Goal: Find specific page/section: Find specific page/section

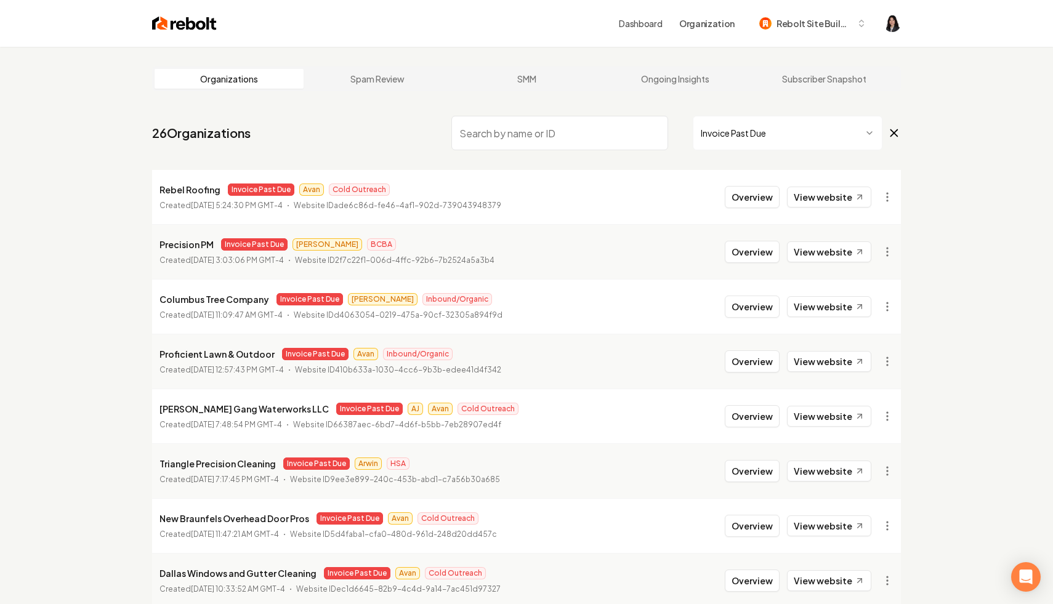
click at [895, 132] on icon at bounding box center [895, 133] width 14 height 15
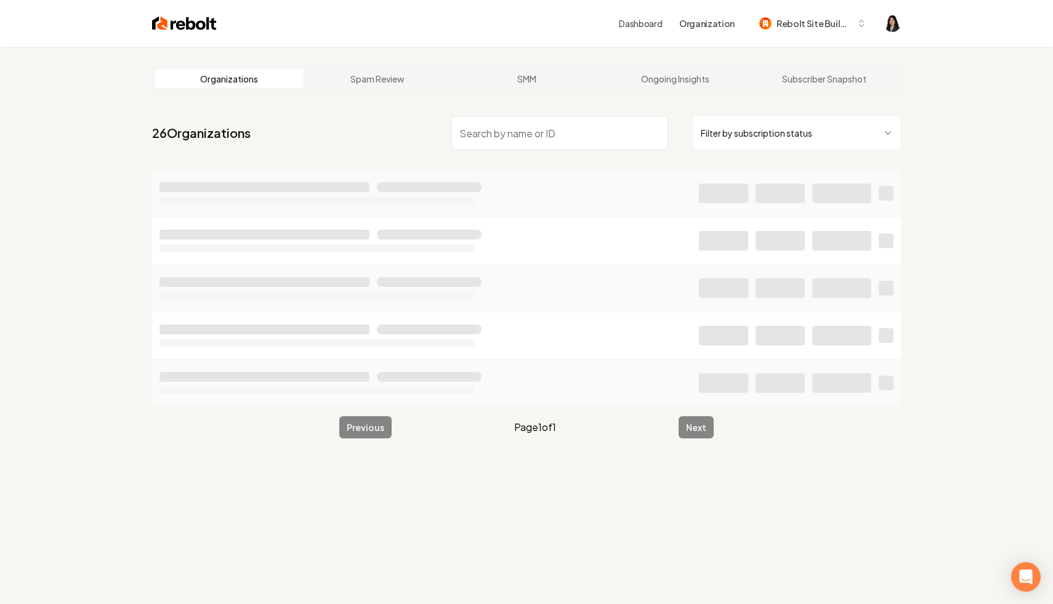
click at [577, 131] on input "search" at bounding box center [560, 133] width 217 height 34
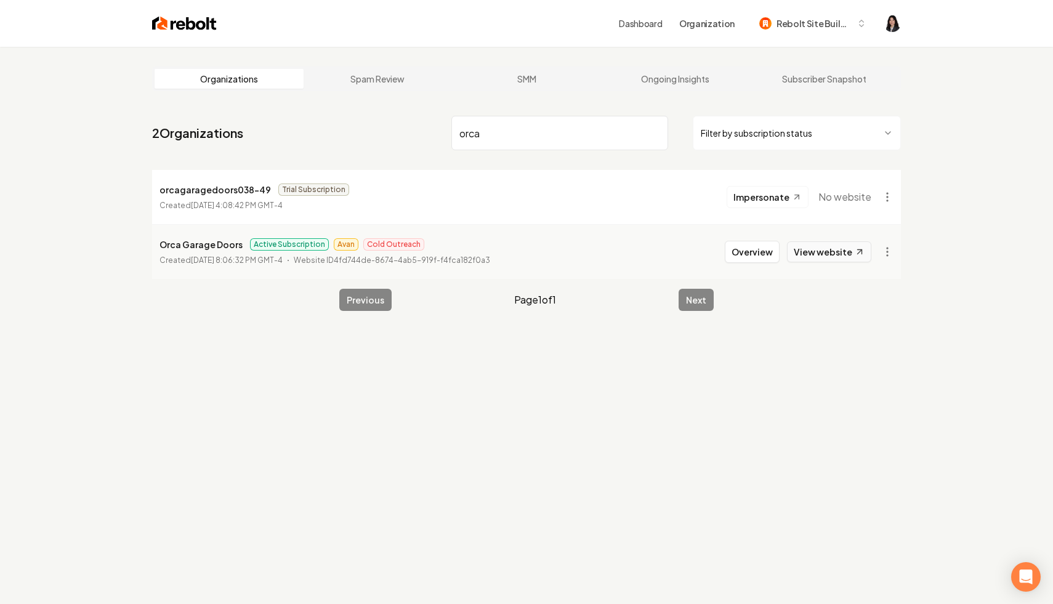
type input "orca"
click at [832, 256] on link "View website" at bounding box center [829, 251] width 84 height 21
click at [889, 254] on html "Dashboard Organization Rebolt Site Builder Organizations Spam Review SMM Ongoin…" at bounding box center [526, 302] width 1053 height 604
click at [866, 339] on link "View in Clerk" at bounding box center [858, 339] width 78 height 20
click at [581, 139] on input "orca" at bounding box center [560, 133] width 217 height 34
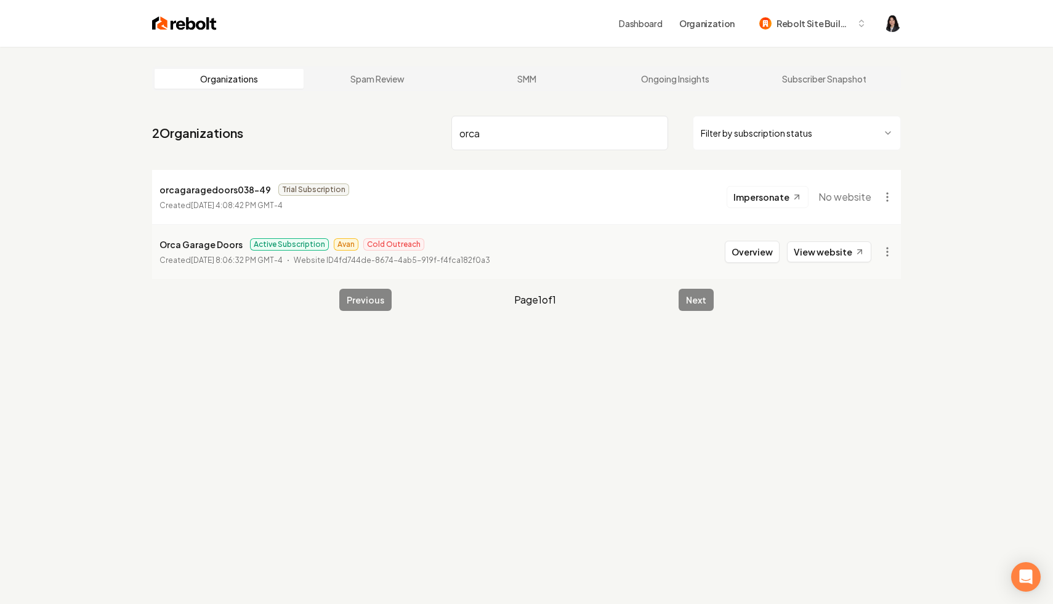
click at [655, 133] on input "orca" at bounding box center [560, 133] width 217 height 34
click at [730, 138] on html "Dashboard Organization Rebolt Site Builder Organizations Spam Review SMM Ongoin…" at bounding box center [526, 302] width 1053 height 604
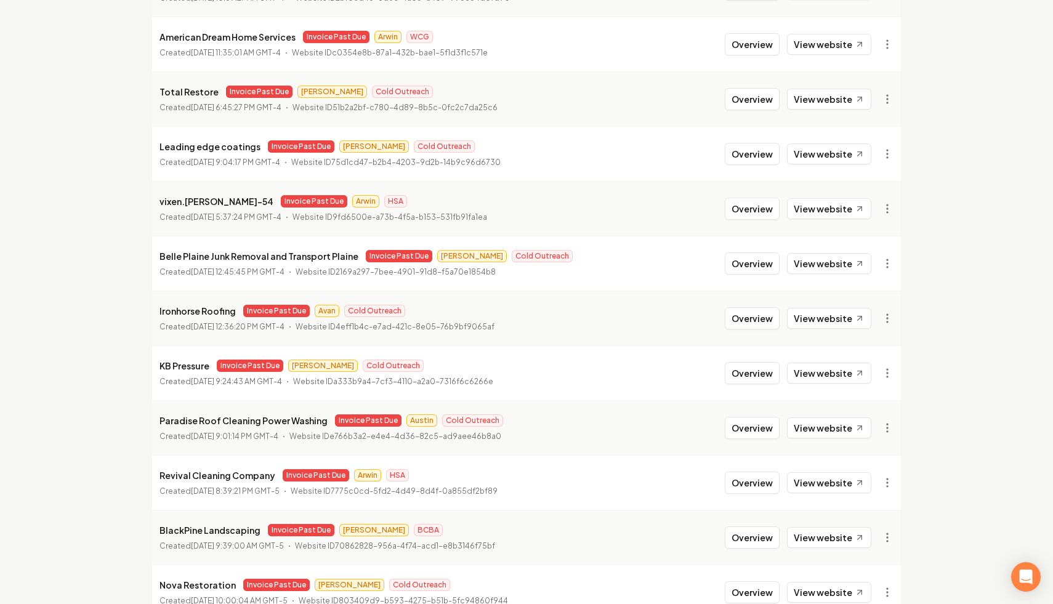
scroll to position [819, 0]
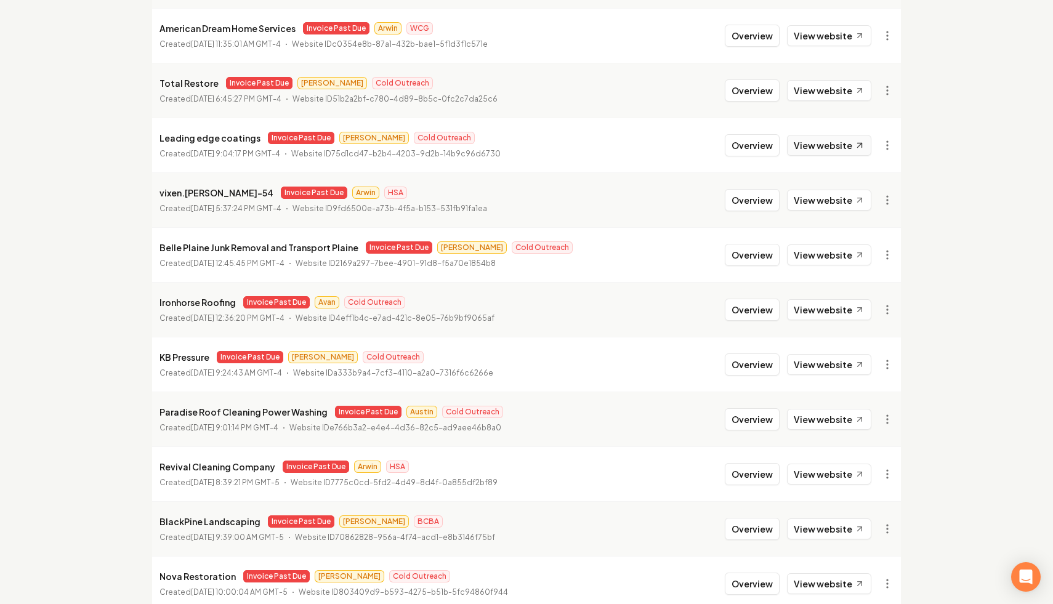
click at [835, 150] on link "View website" at bounding box center [829, 145] width 84 height 21
click at [853, 227] on link "View in Clerk" at bounding box center [858, 232] width 78 height 20
click at [860, 254] on link "View in Stripe" at bounding box center [858, 252] width 78 height 20
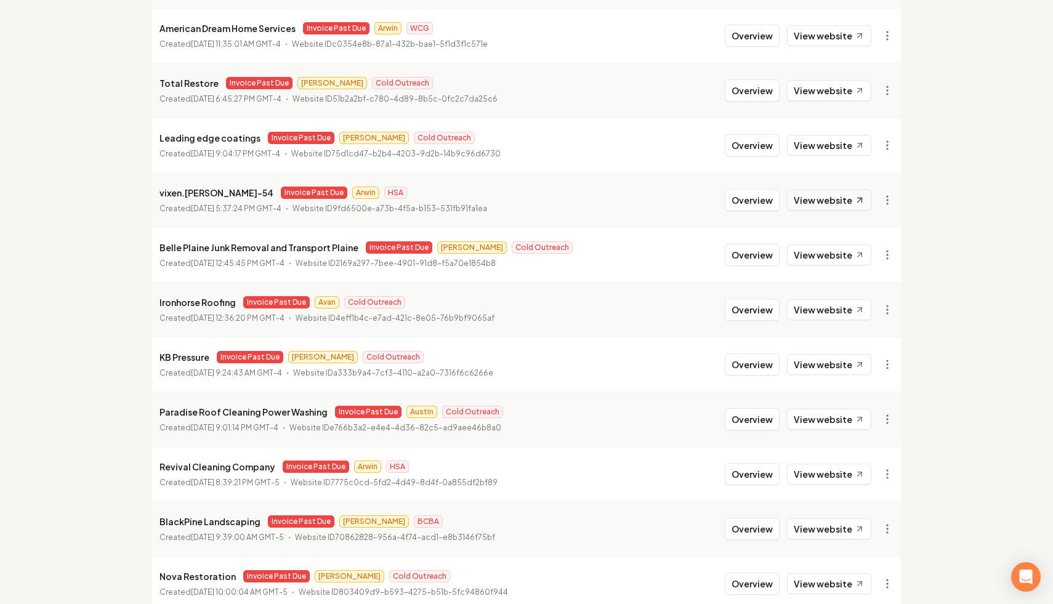
click at [838, 198] on link "View website" at bounding box center [829, 200] width 84 height 21
click at [866, 285] on link "View in Clerk" at bounding box center [858, 287] width 78 height 20
click at [864, 306] on link "View in Stripe" at bounding box center [858, 307] width 78 height 20
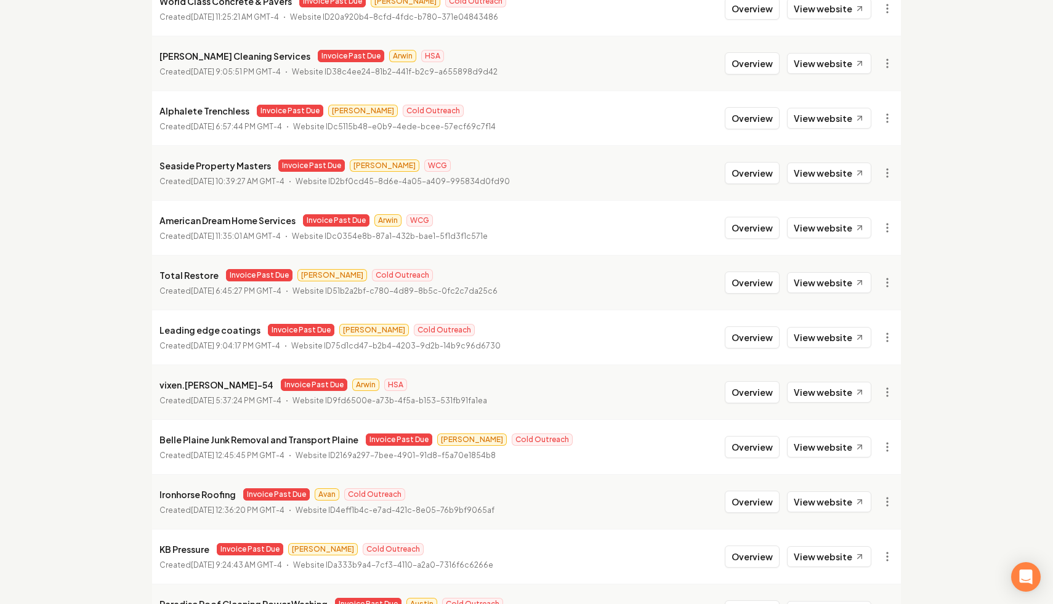
scroll to position [631, 0]
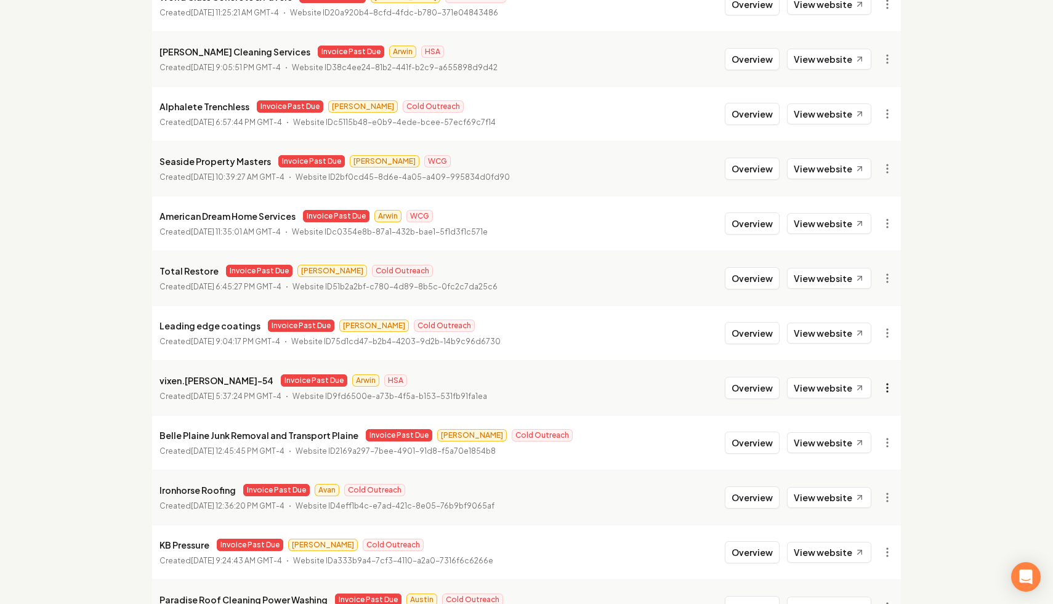
click at [872, 179] on div "Organization Info" at bounding box center [858, 178] width 78 height 20
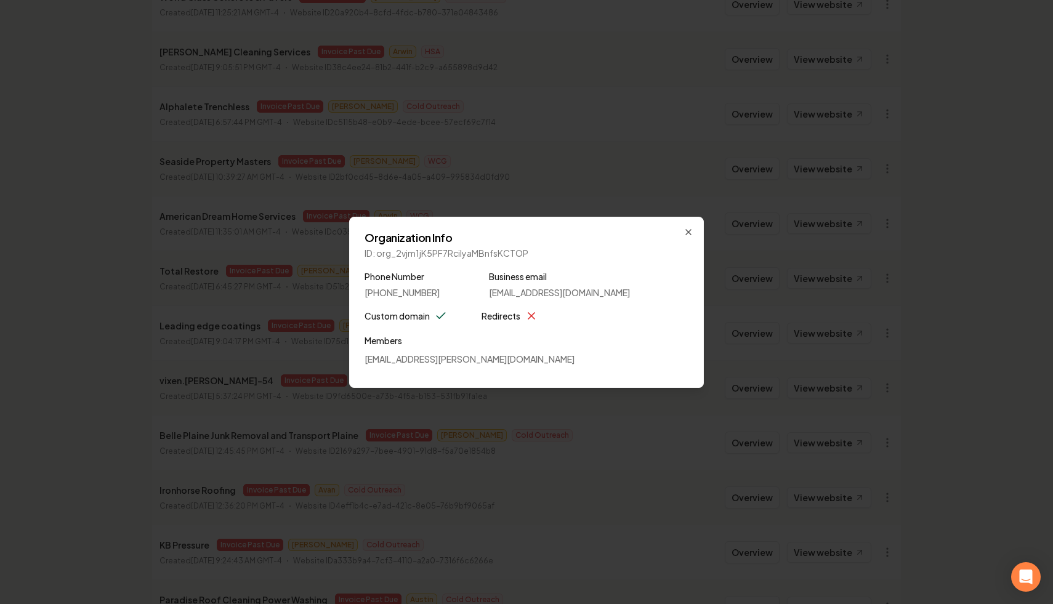
click at [450, 243] on h2 "Organization Info" at bounding box center [527, 237] width 324 height 11
click at [689, 230] on icon "button" at bounding box center [689, 232] width 10 height 10
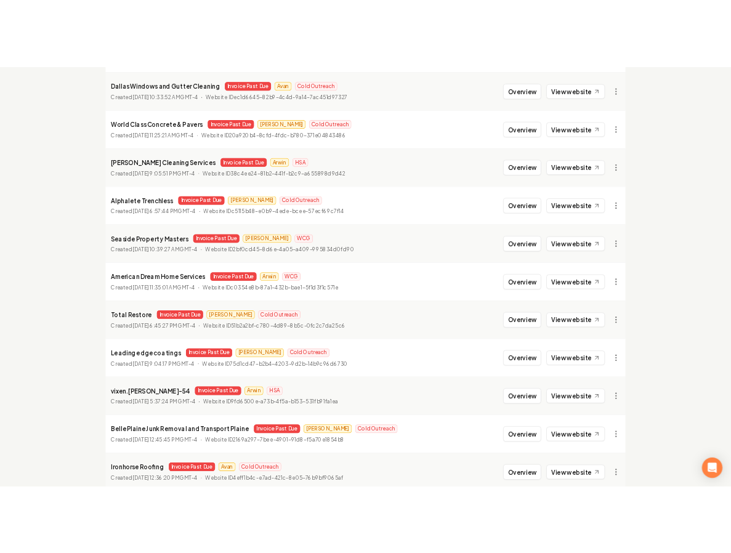
scroll to position [541, 0]
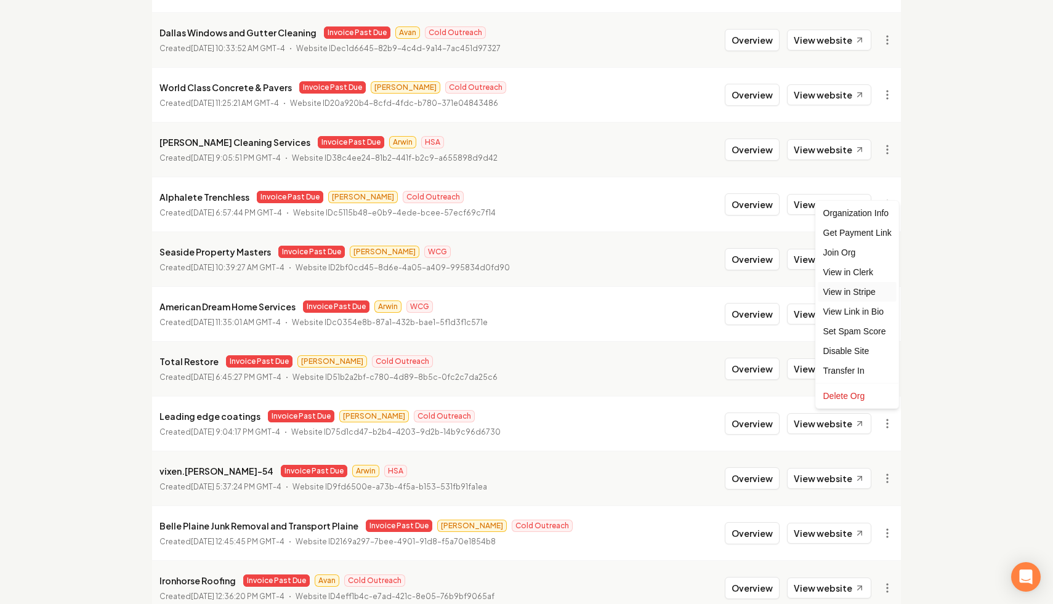
click at [875, 288] on link "View in Stripe" at bounding box center [858, 292] width 78 height 20
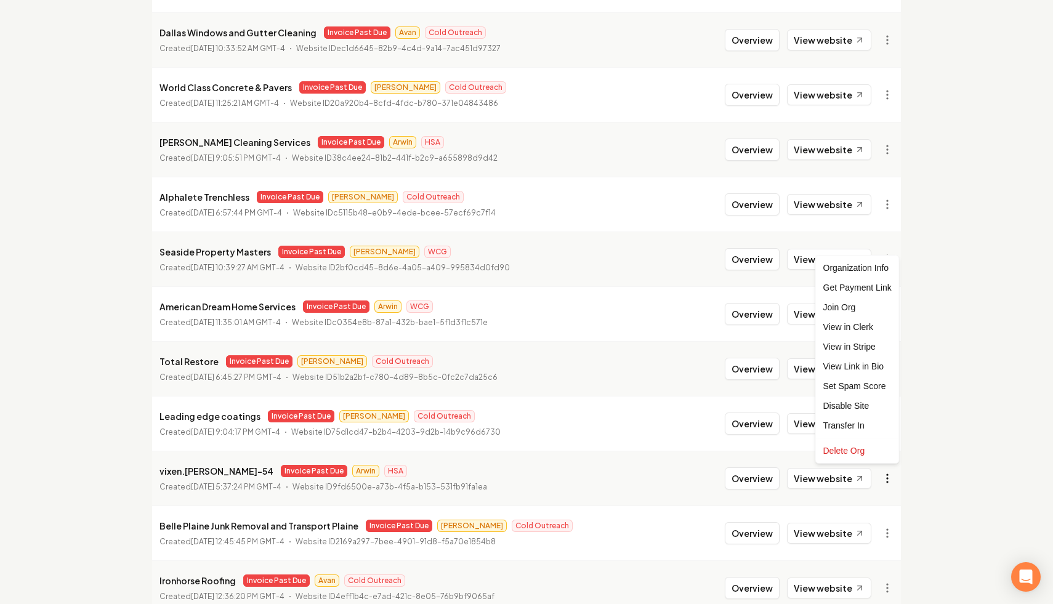
click at [870, 346] on link "View in Stripe" at bounding box center [858, 347] width 78 height 20
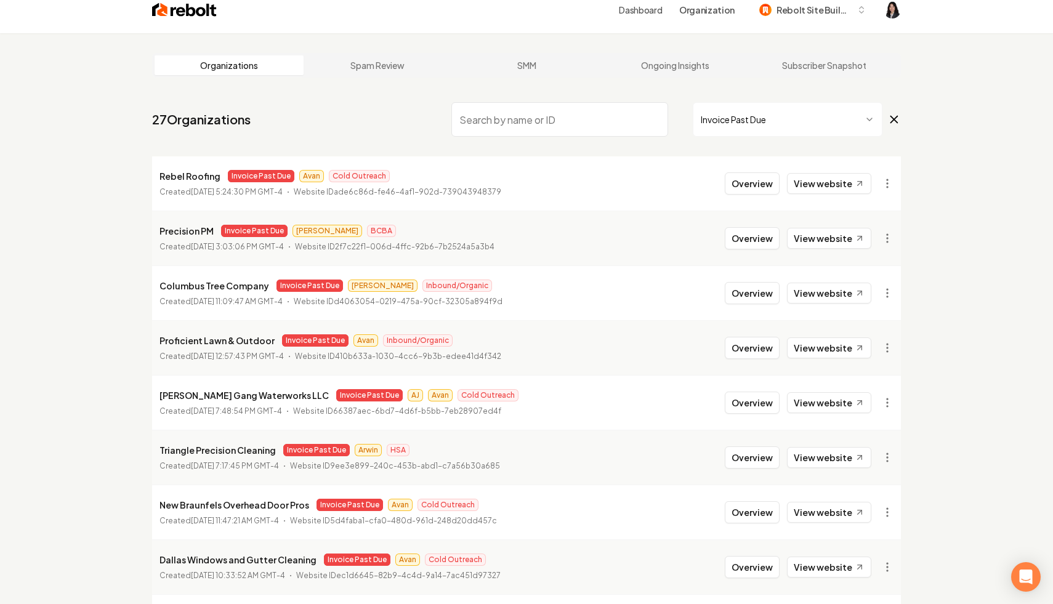
scroll to position [0, 0]
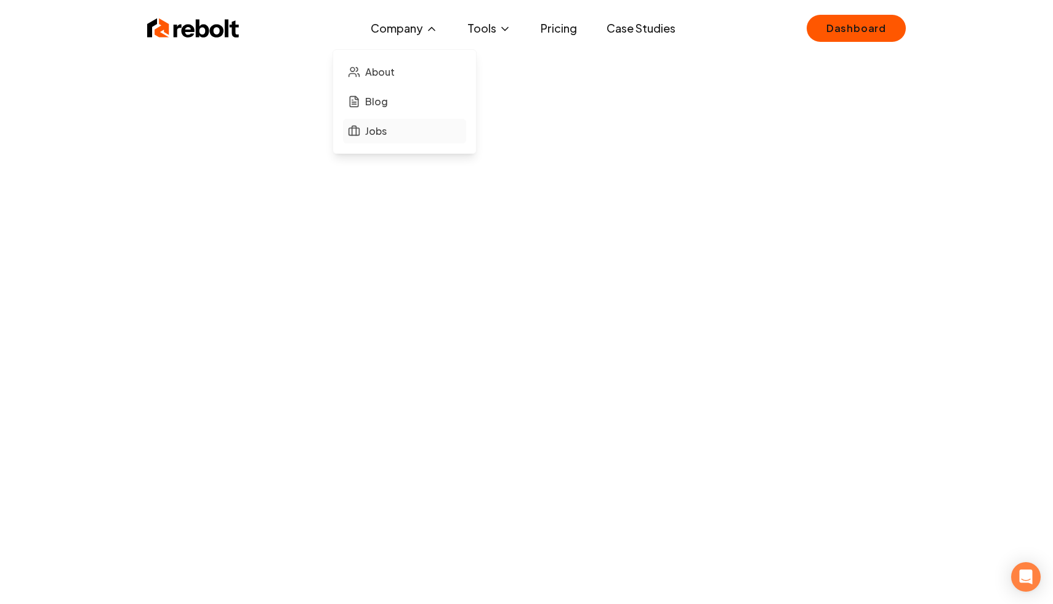
click at [404, 134] on link "Jobs" at bounding box center [404, 131] width 123 height 25
click at [367, 129] on span "Jobs" at bounding box center [376, 131] width 22 height 15
click at [843, 32] on link "Dashboard" at bounding box center [856, 28] width 99 height 27
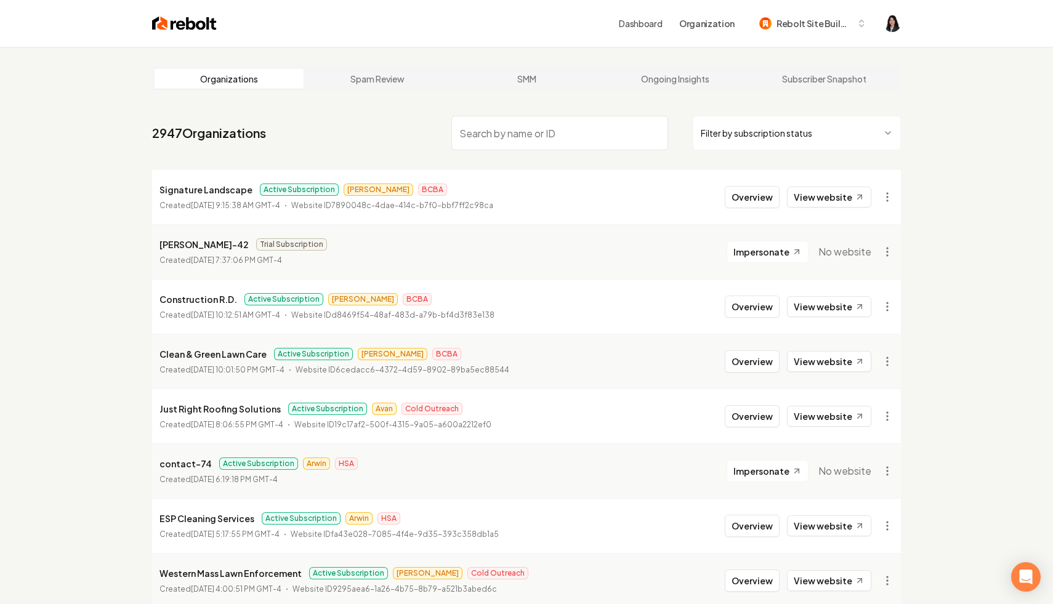
click at [742, 141] on html "Dashboard Organization Rebolt Site Builder Organizations Spam Review SMM Ongoin…" at bounding box center [526, 302] width 1053 height 604
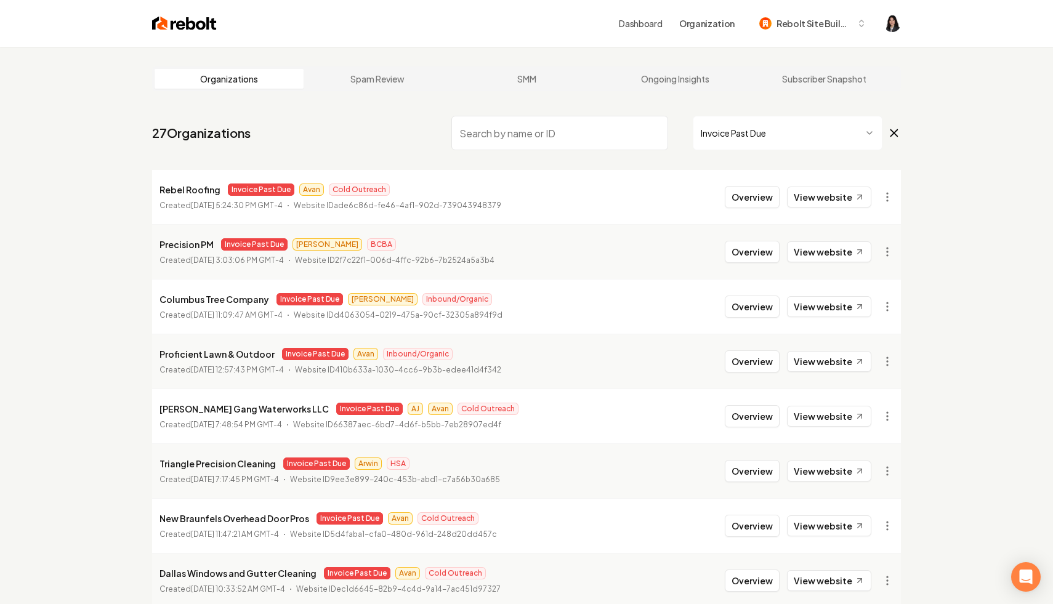
click at [895, 126] on icon at bounding box center [895, 133] width 14 height 15
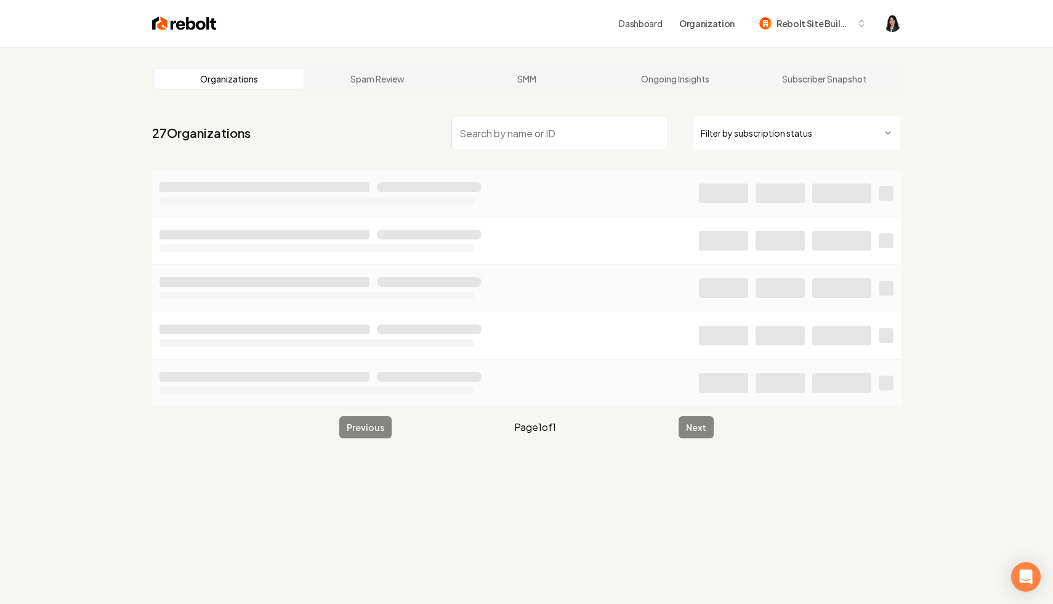
click at [625, 129] on input "search" at bounding box center [560, 133] width 217 height 34
type input "clean glee"
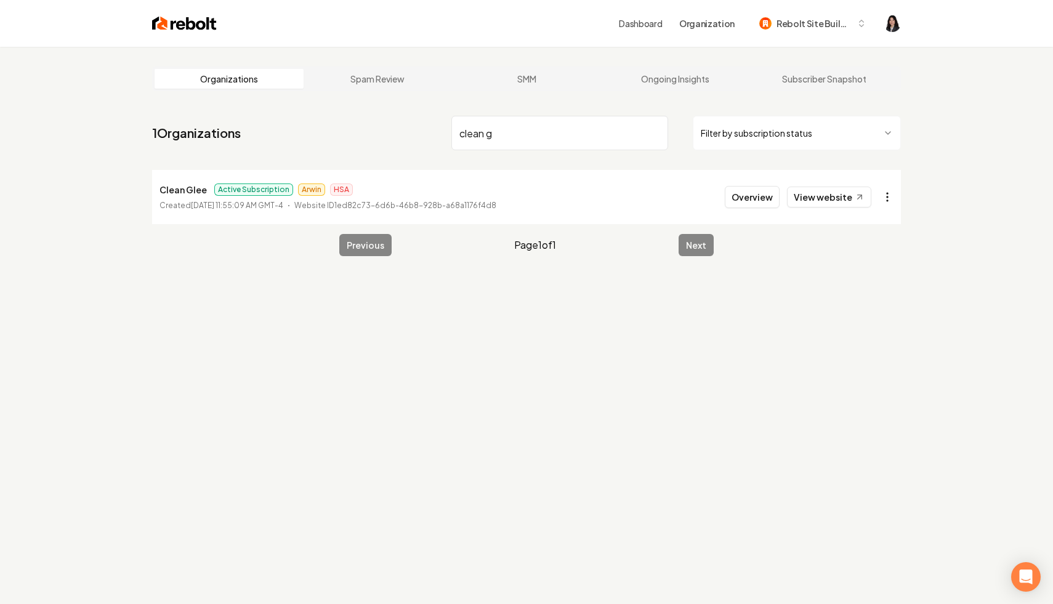
type input "clean g"
click at [887, 200] on html "Dashboard Organization Rebolt Site Builder Organizations Spam Review SMM Ongoin…" at bounding box center [526, 302] width 1053 height 604
click at [858, 301] on link "View in Stripe" at bounding box center [858, 304] width 78 height 20
